Goal: Transaction & Acquisition: Purchase product/service

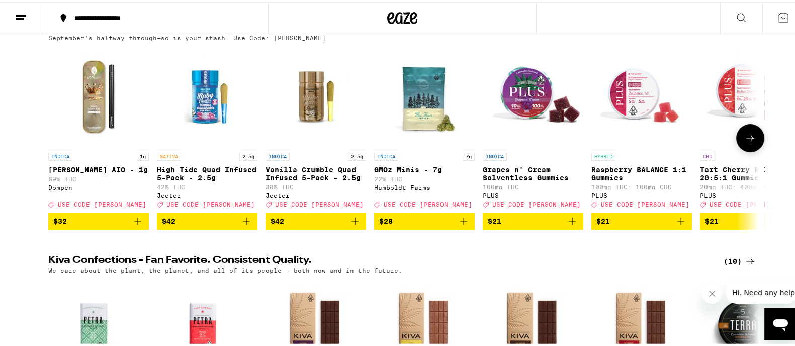
click at [741, 146] on button at bounding box center [750, 136] width 28 height 28
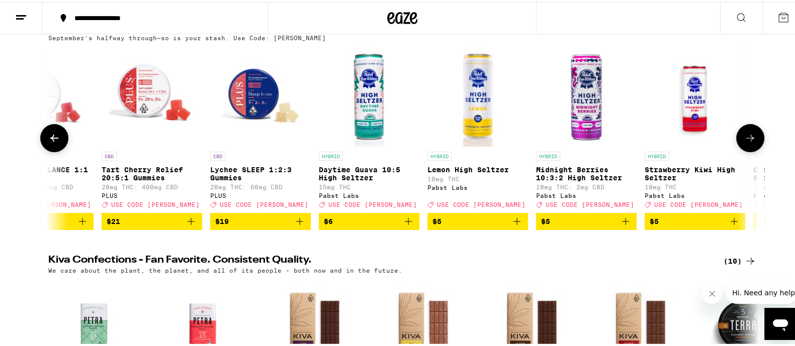
click at [741, 146] on button at bounding box center [750, 136] width 28 height 28
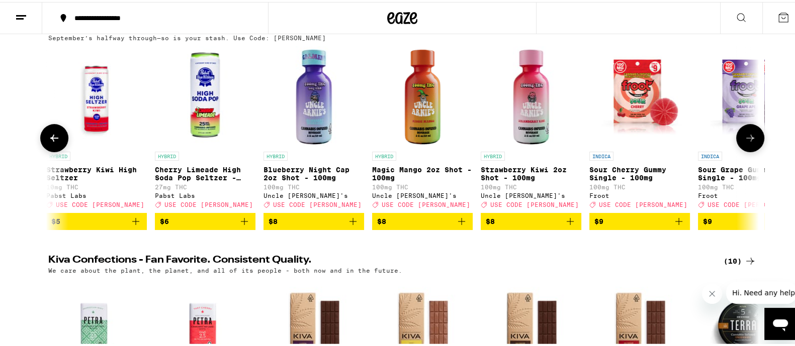
click at [741, 146] on button at bounding box center [750, 136] width 28 height 28
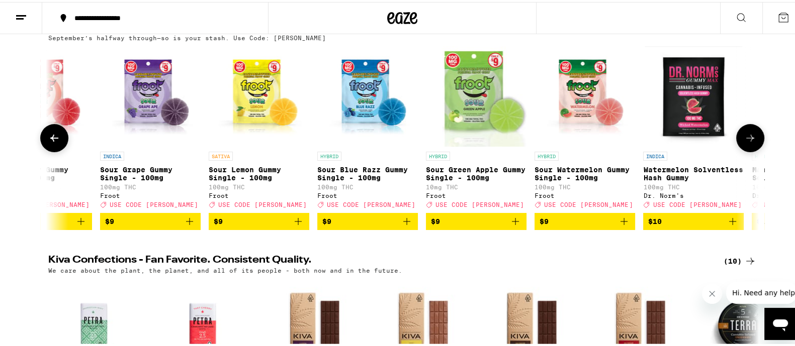
click at [741, 146] on button at bounding box center [750, 136] width 28 height 28
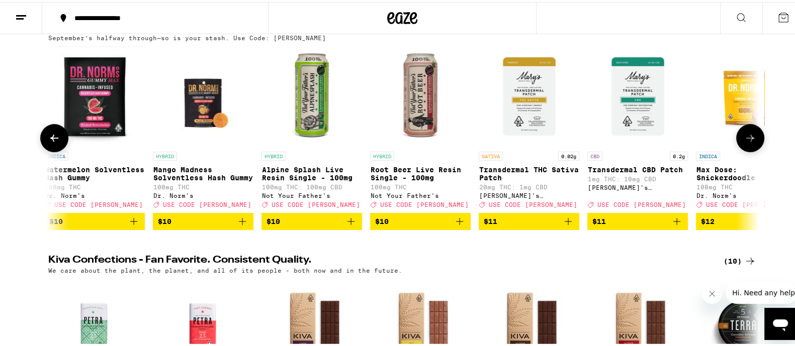
click at [741, 146] on button at bounding box center [750, 136] width 28 height 28
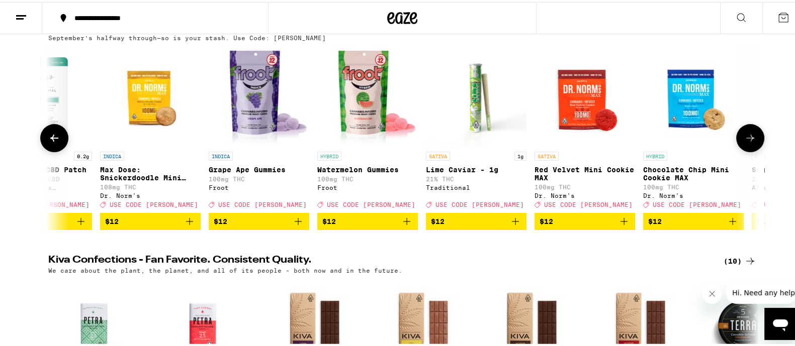
click at [741, 146] on button at bounding box center [750, 136] width 28 height 28
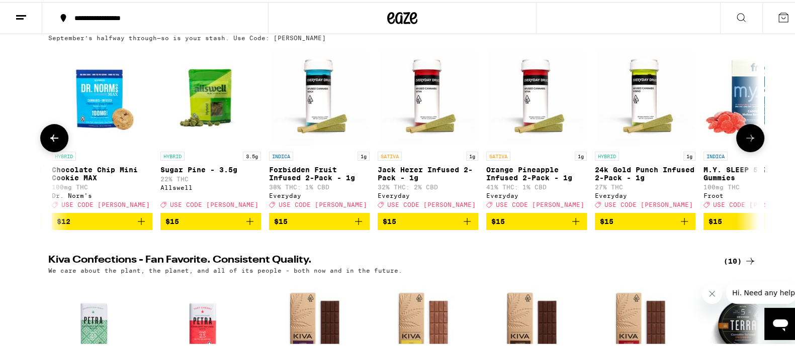
click at [741, 146] on button at bounding box center [750, 136] width 28 height 28
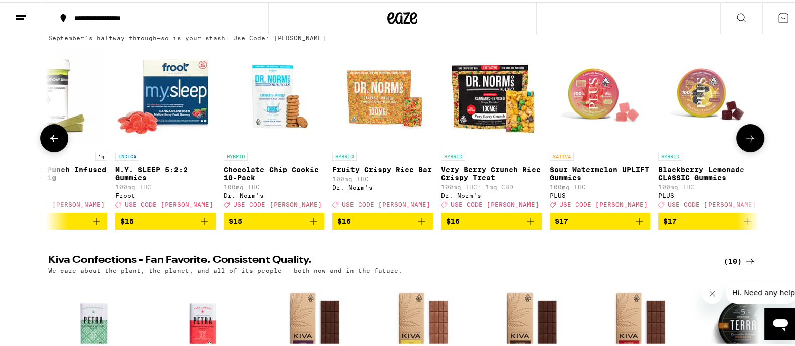
click at [741, 146] on button at bounding box center [750, 136] width 28 height 28
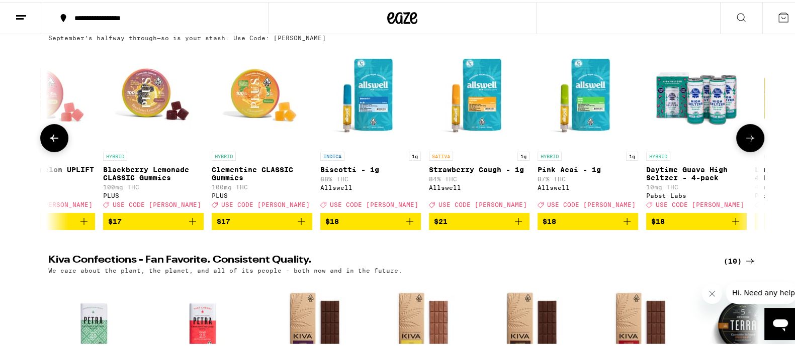
click at [741, 146] on button at bounding box center [750, 136] width 28 height 28
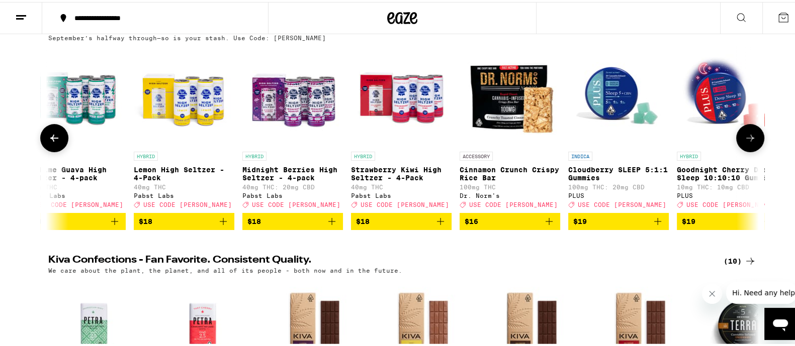
click at [741, 146] on button at bounding box center [750, 136] width 28 height 28
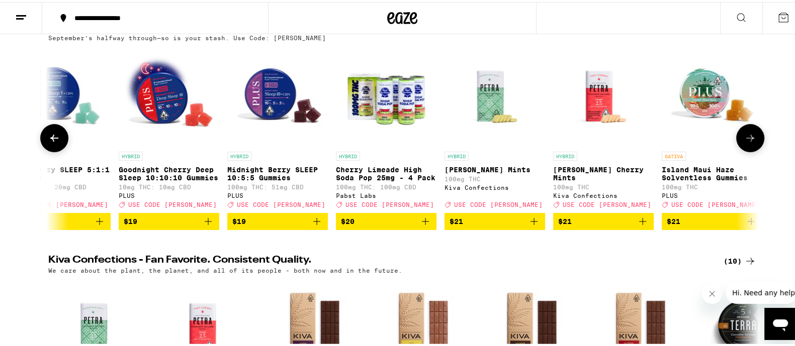
click at [741, 146] on button at bounding box center [750, 136] width 28 height 28
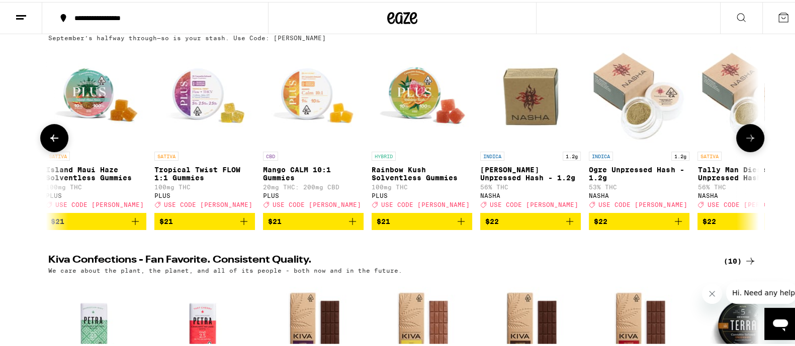
click at [741, 146] on button at bounding box center [750, 136] width 28 height 28
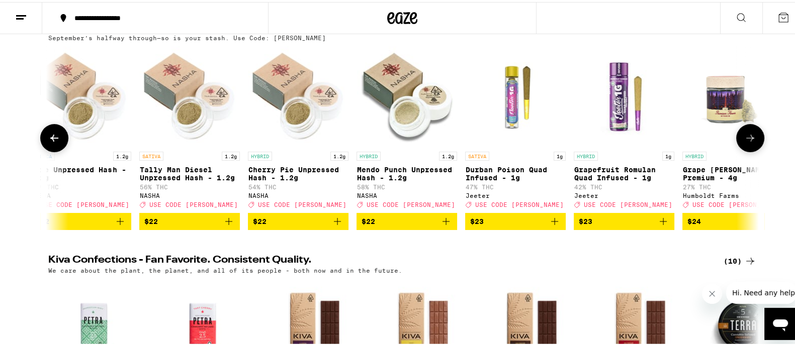
click at [741, 146] on button at bounding box center [750, 136] width 28 height 28
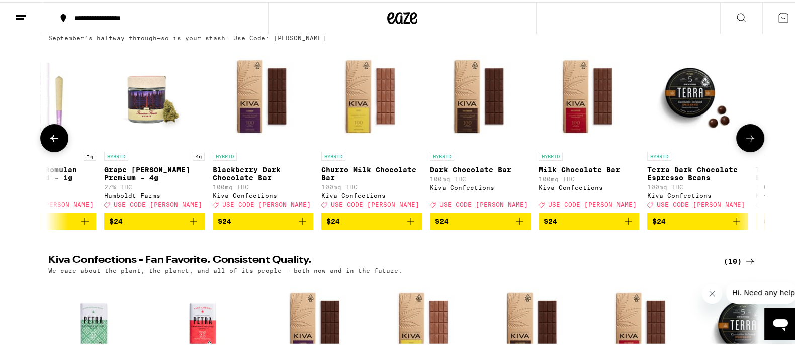
click at [741, 146] on button at bounding box center [750, 136] width 28 height 28
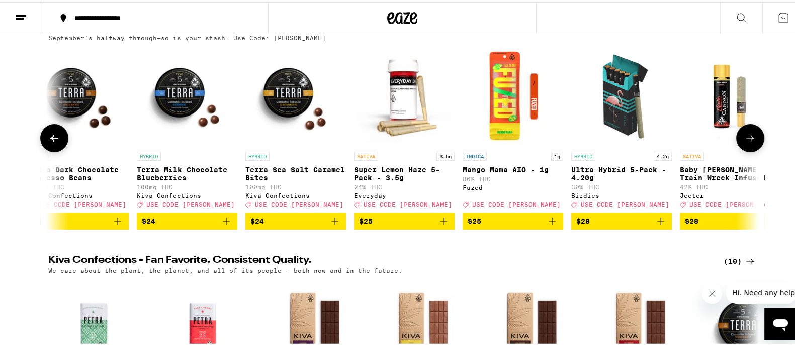
click at [741, 146] on button at bounding box center [750, 136] width 28 height 28
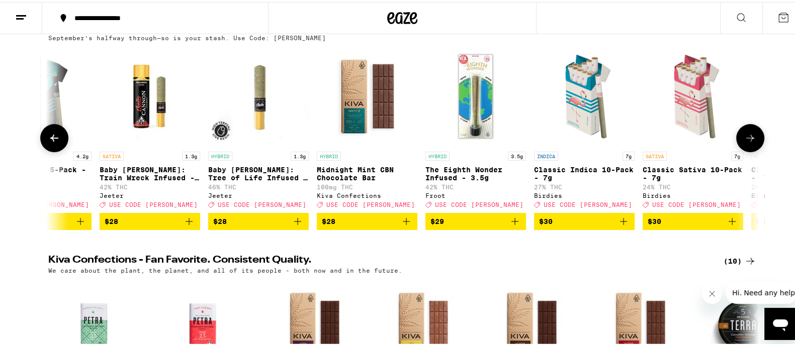
click at [741, 146] on button at bounding box center [750, 136] width 28 height 28
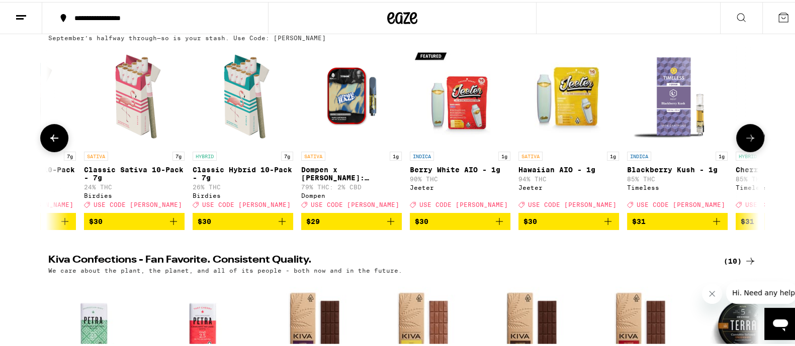
click at [741, 146] on button at bounding box center [750, 136] width 28 height 28
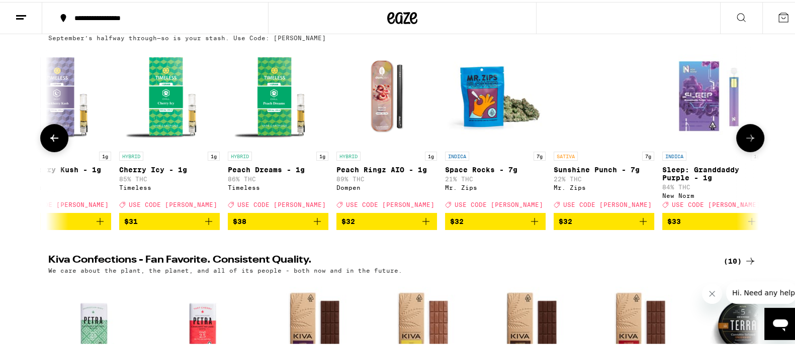
click at [741, 146] on button at bounding box center [750, 136] width 28 height 28
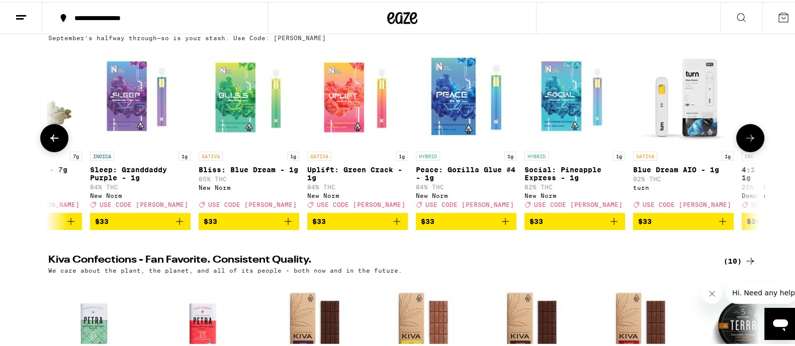
click at [741, 146] on button at bounding box center [750, 136] width 28 height 28
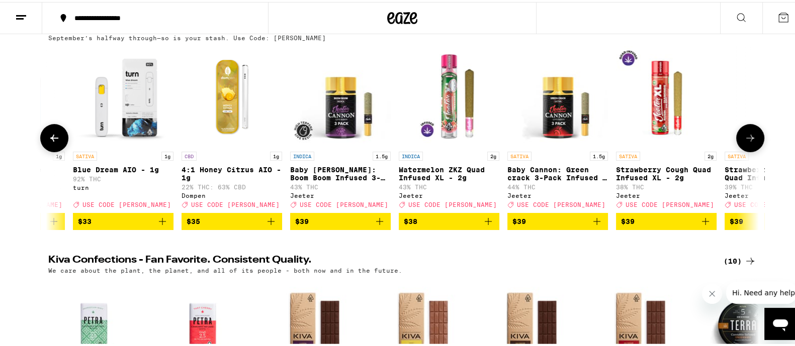
click at [741, 146] on button at bounding box center [750, 136] width 28 height 28
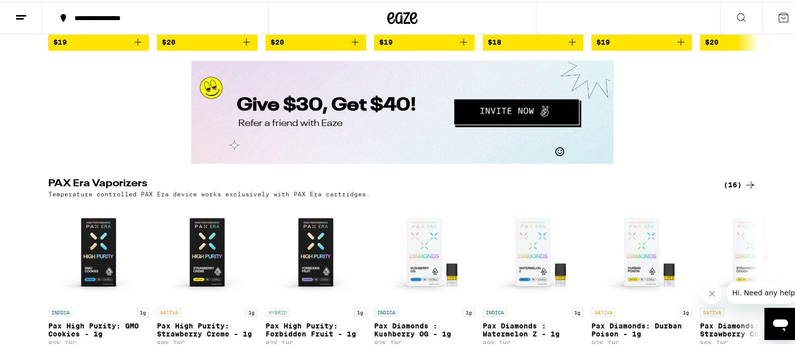
scroll to position [2074, 0]
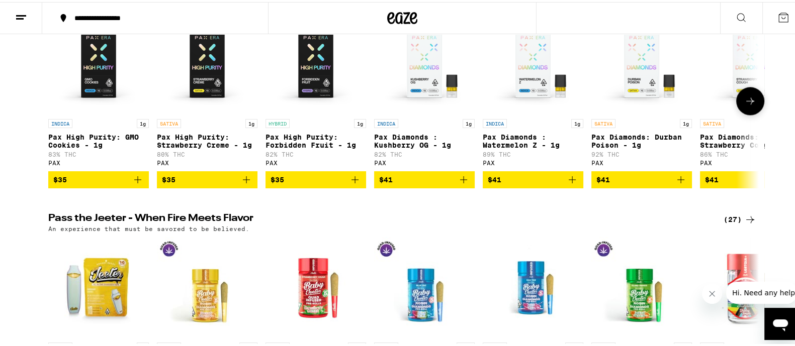
click at [745, 105] on icon at bounding box center [750, 99] width 12 height 12
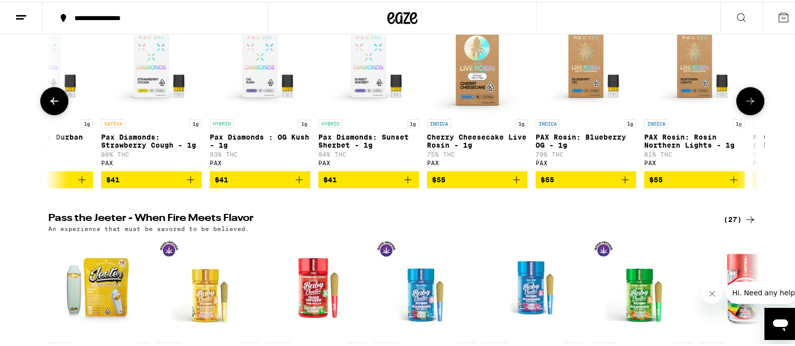
click at [745, 105] on icon at bounding box center [750, 99] width 12 height 12
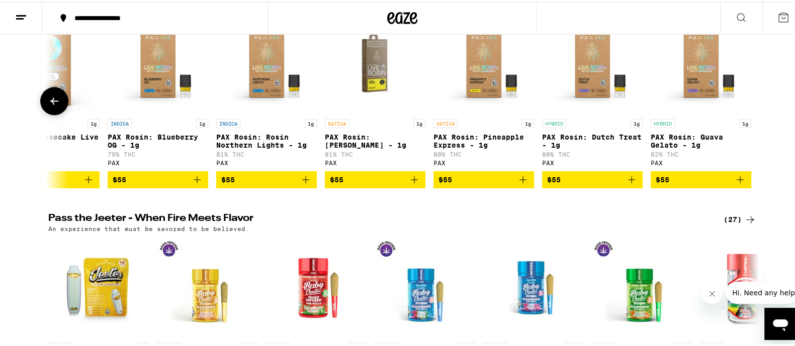
click at [750, 99] on icon at bounding box center [750, 99] width 0 height 0
